Goal: Information Seeking & Learning: Check status

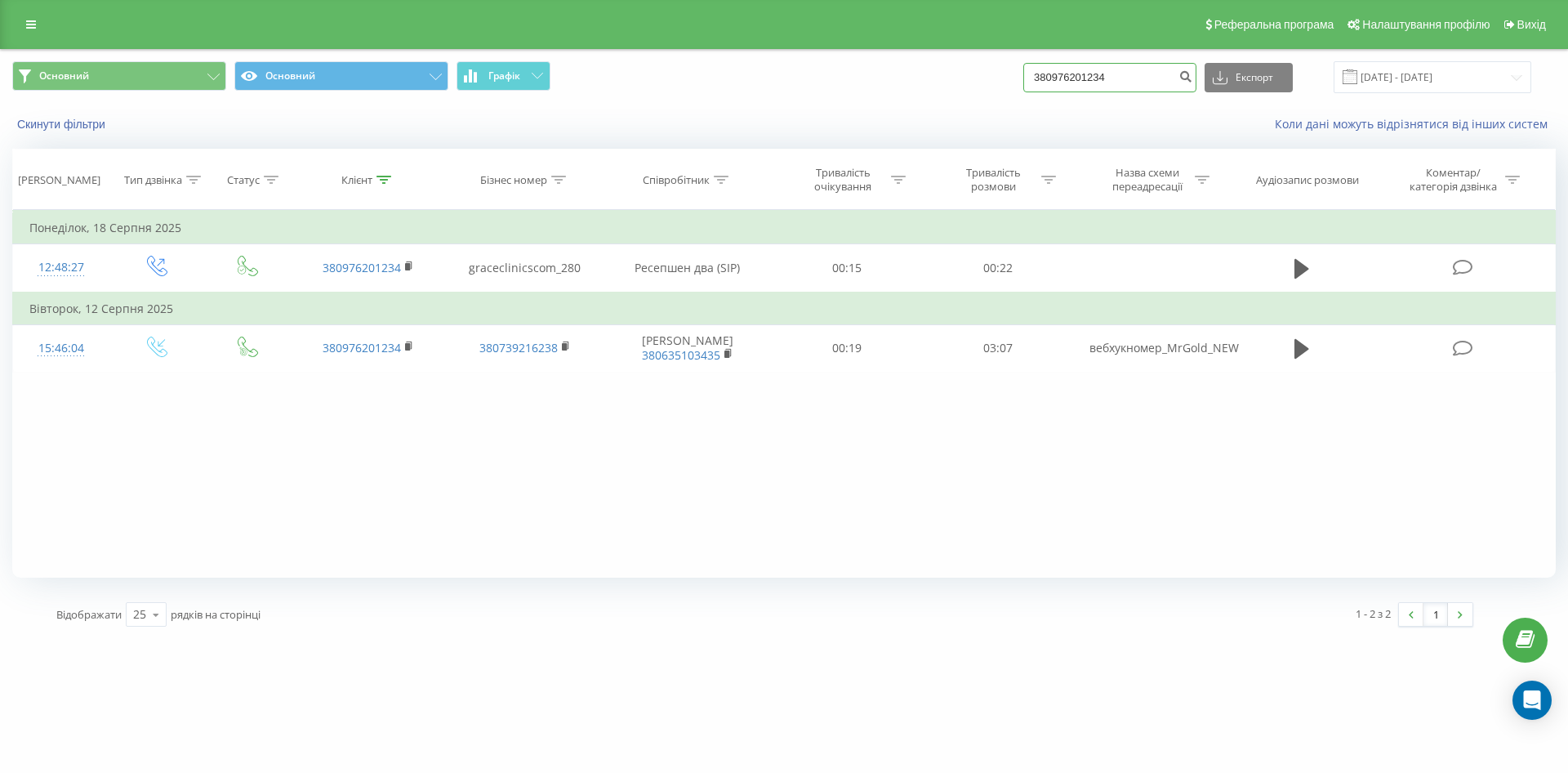
click at [1180, 79] on input "380976201234" at bounding box center [1110, 77] width 173 height 30
drag, startPoint x: 0, startPoint y: 0, endPoint x: 1026, endPoint y: 85, distance: 1029.5
click at [1026, 85] on div "Основний Основний Графік 380976201234 Експорт .csv .xls .xlsx 18.05.2025 - 18.0…" at bounding box center [784, 77] width 1543 height 32
paste input "664379362"
type input "380664379362"
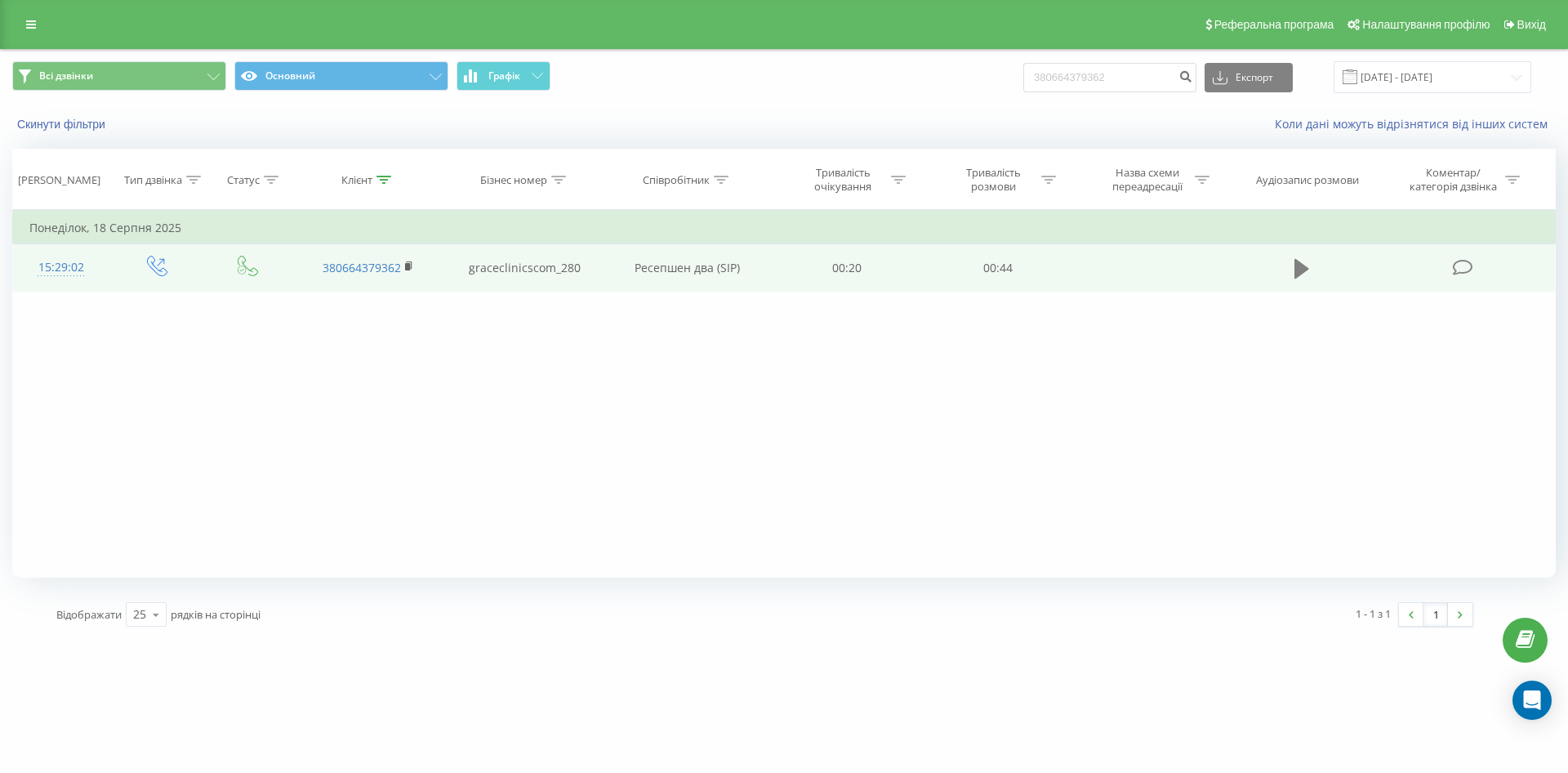
click at [1301, 259] on icon at bounding box center [1301, 269] width 14 height 23
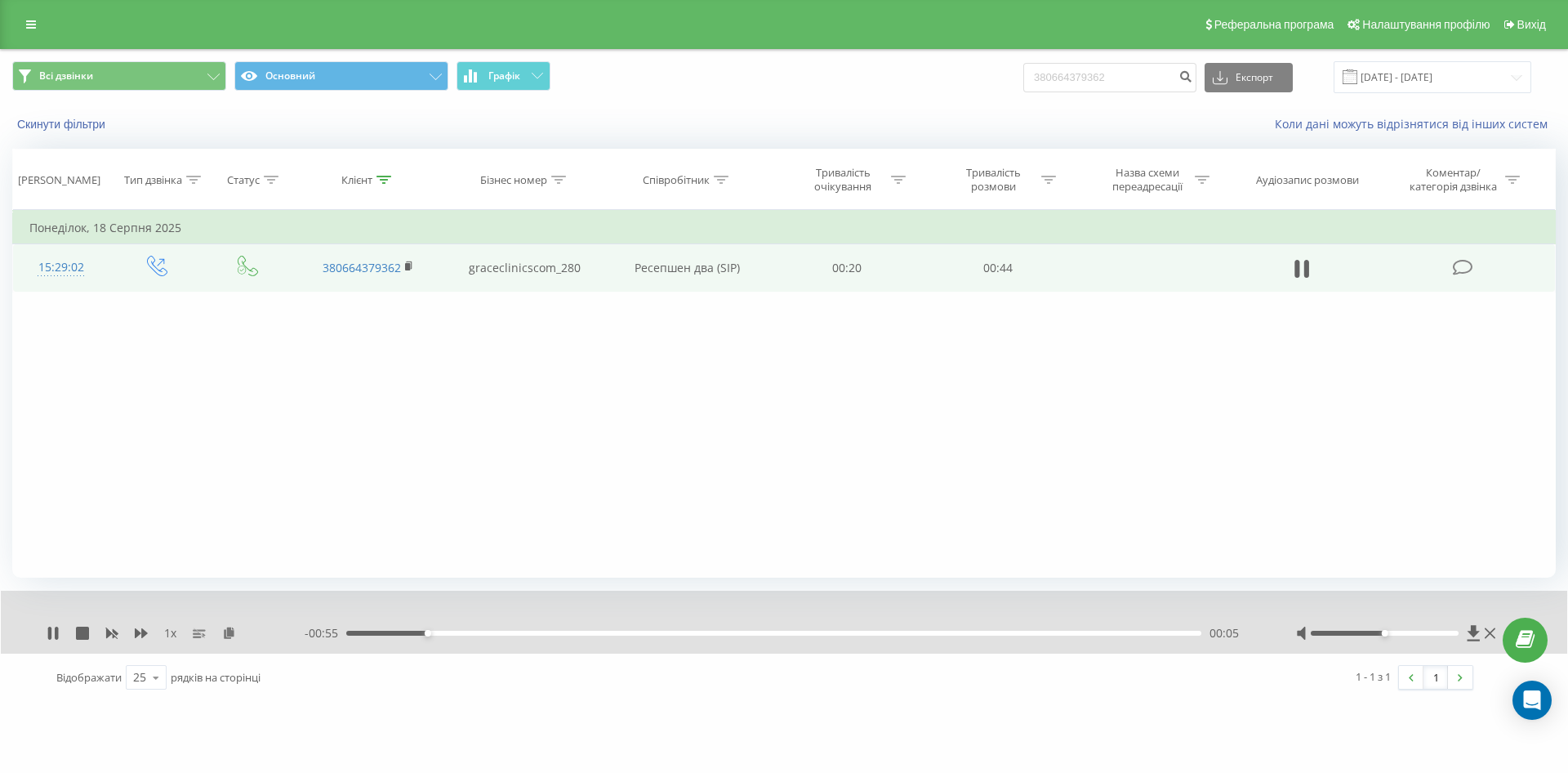
click at [574, 631] on div "00:05" at bounding box center [774, 633] width 855 height 5
click at [938, 485] on div "Фільтрувати за умовою Дорівнює Введіть значення Скасувати OK Фільтрувати за умо…" at bounding box center [784, 394] width 1543 height 368
click at [52, 637] on icon at bounding box center [53, 633] width 13 height 13
